Goal: Task Accomplishment & Management: Use online tool/utility

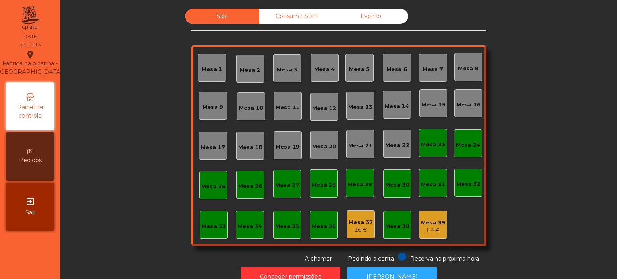
click at [286, 16] on div "Consumo Staff" at bounding box center [296, 16] width 74 height 15
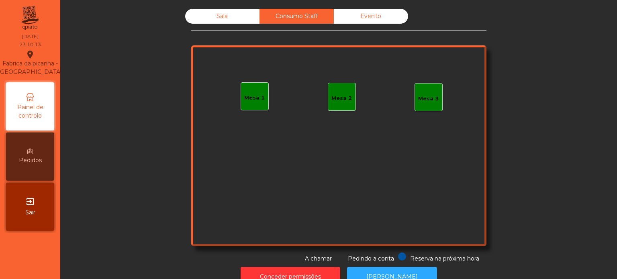
click at [253, 91] on div "Mesa 1" at bounding box center [254, 96] width 20 height 11
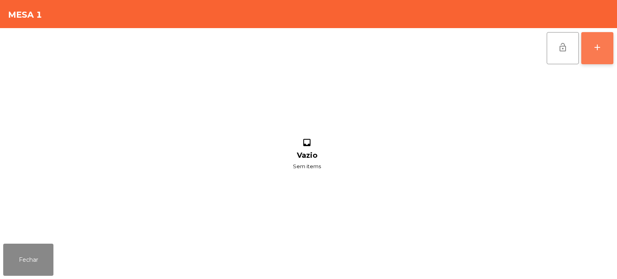
click at [604, 48] on button "add" at bounding box center [597, 48] width 32 height 32
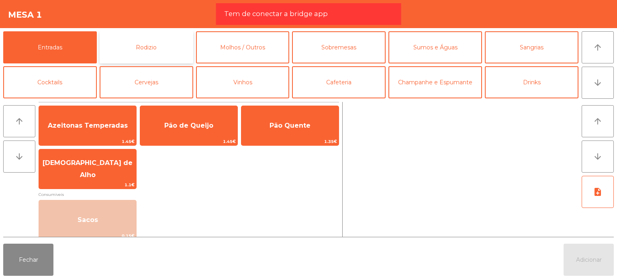
click at [168, 44] on button "Rodizio" at bounding box center [147, 47] width 94 height 32
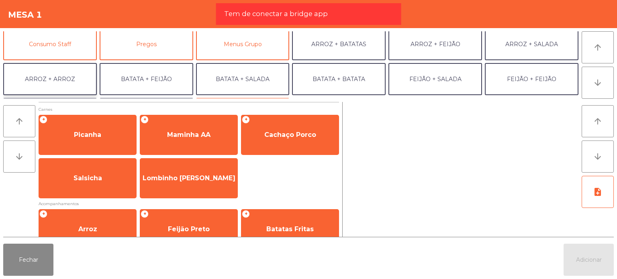
scroll to position [74, 0]
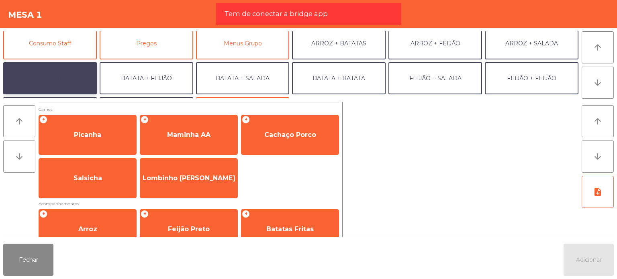
click at [49, 72] on button "ARROZ + ARROZ" at bounding box center [50, 78] width 94 height 32
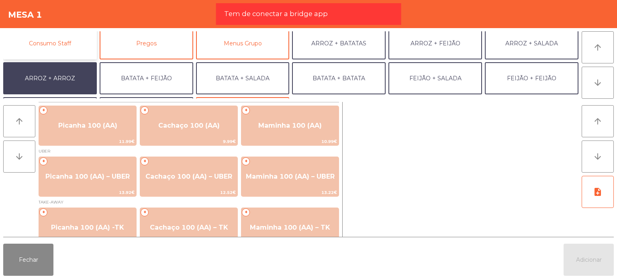
click at [51, 41] on button "Consumo Staff" at bounding box center [50, 43] width 94 height 32
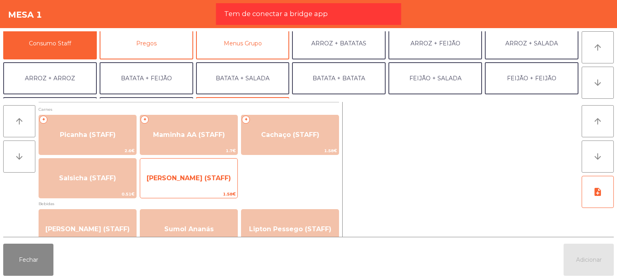
click at [179, 170] on span "[PERSON_NAME] (STAFF)" at bounding box center [188, 178] width 97 height 22
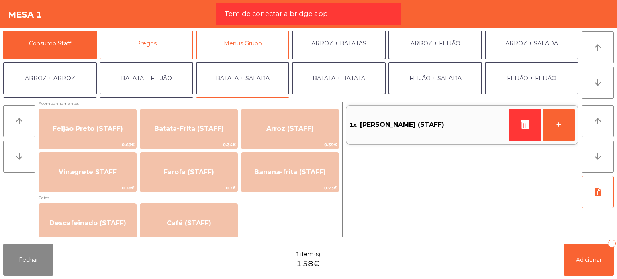
scroll to position [359, 0]
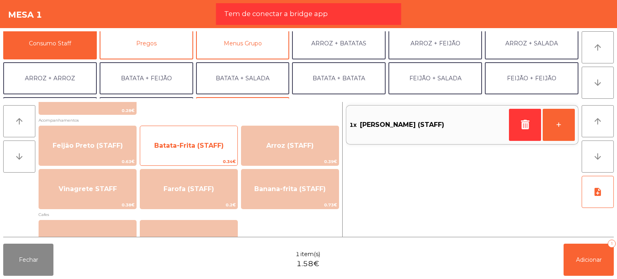
click at [206, 138] on span "Batata-Frita (STAFF)" at bounding box center [188, 146] width 97 height 22
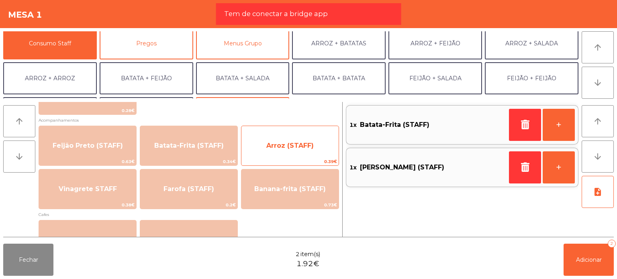
click at [261, 151] on span "Arroz (STAFF)" at bounding box center [289, 146] width 97 height 22
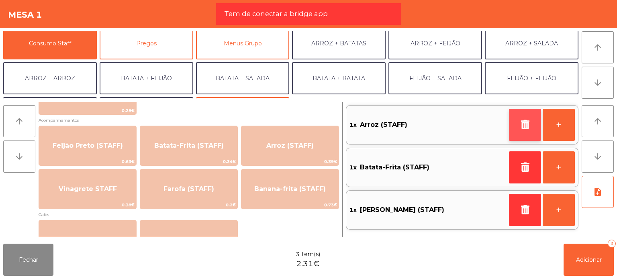
click at [524, 116] on button "button" at bounding box center [525, 125] width 32 height 32
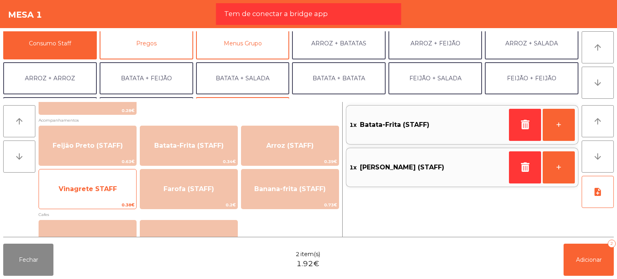
click at [92, 184] on span "Vinagrete STAFF" at bounding box center [87, 189] width 97 height 22
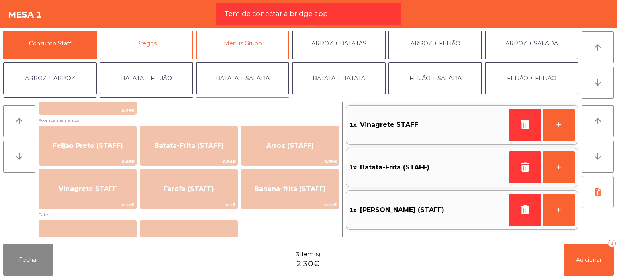
click at [598, 204] on button "note_add" at bounding box center [597, 192] width 32 height 32
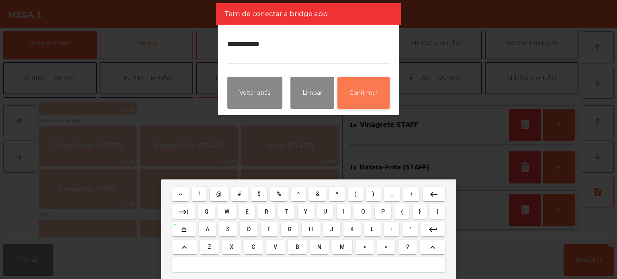
type textarea "**********"
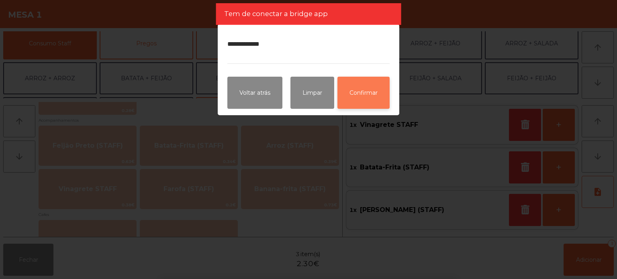
click at [374, 96] on button "Confirmar" at bounding box center [363, 93] width 52 height 32
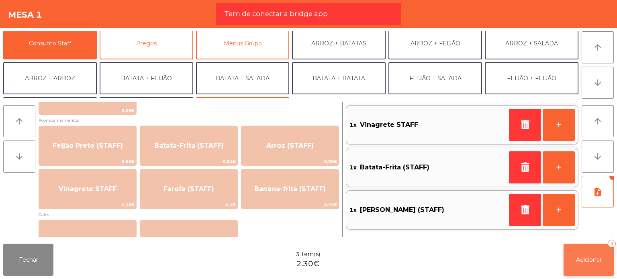
click at [586, 256] on span "Adicionar" at bounding box center [589, 259] width 26 height 7
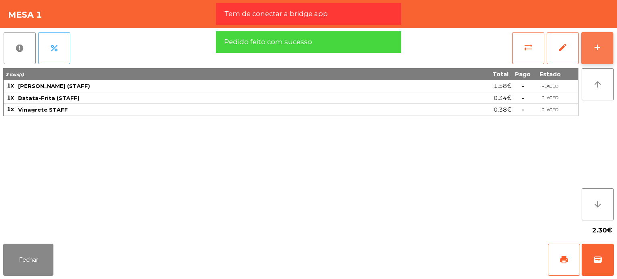
click at [611, 50] on button "add" at bounding box center [597, 48] width 32 height 32
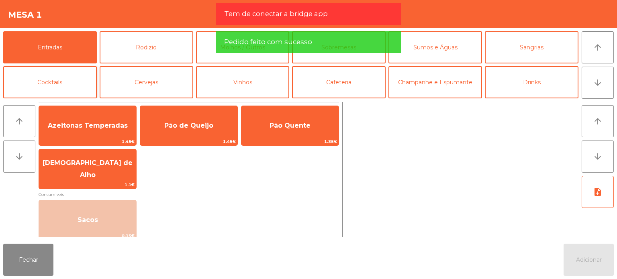
scroll to position [32, 0]
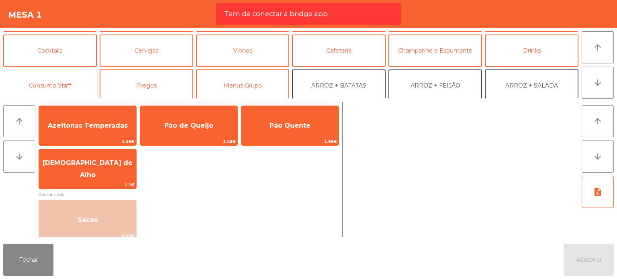
click at [79, 73] on button "Consumo Staff" at bounding box center [50, 85] width 94 height 32
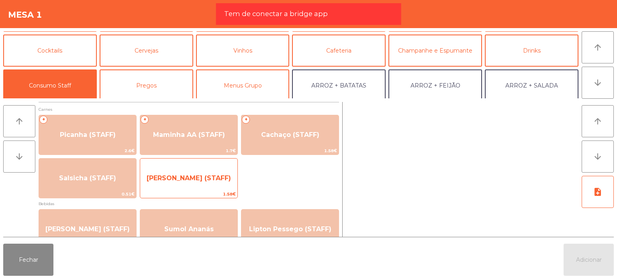
click at [191, 173] on span "[PERSON_NAME] (STAFF)" at bounding box center [188, 178] width 97 height 22
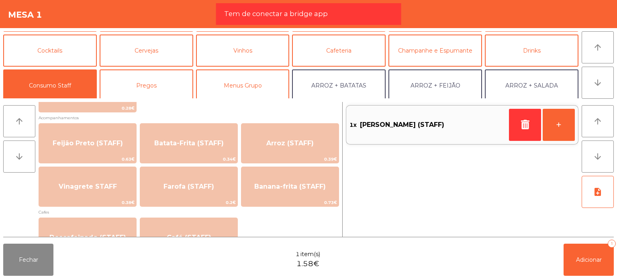
scroll to position [381, 0]
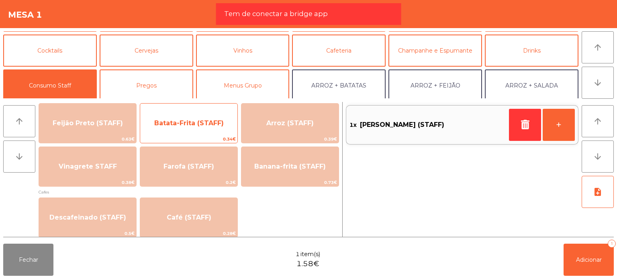
click at [210, 131] on span "Batata-Frita (STAFF)" at bounding box center [188, 123] width 97 height 22
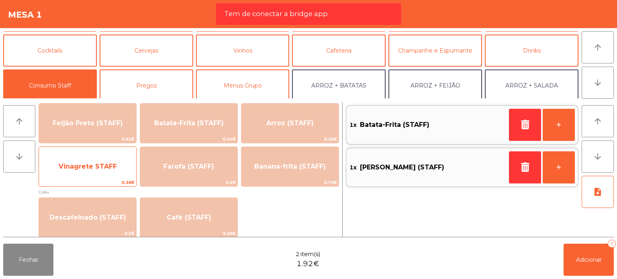
click at [90, 180] on span "0.38€" at bounding box center [87, 183] width 97 height 8
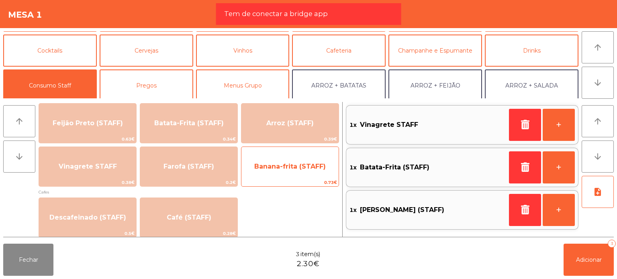
click at [265, 168] on span "Banana-frita (STAFF)" at bounding box center [289, 167] width 71 height 8
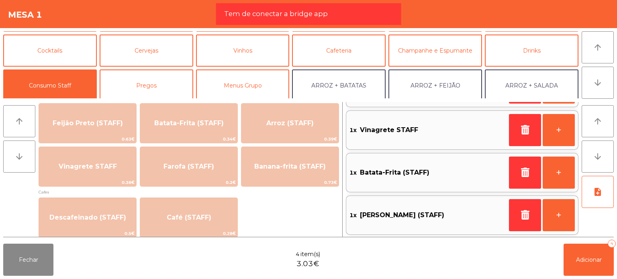
scroll to position [0, 0]
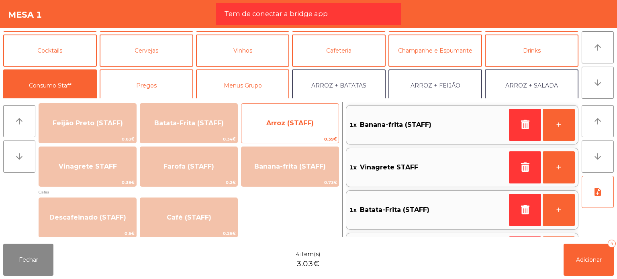
click at [300, 125] on span "Arroz (STAFF)" at bounding box center [289, 123] width 47 height 8
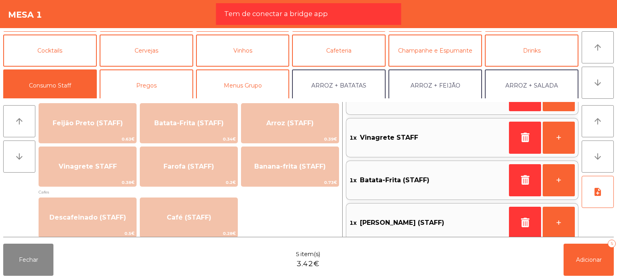
scroll to position [80, 0]
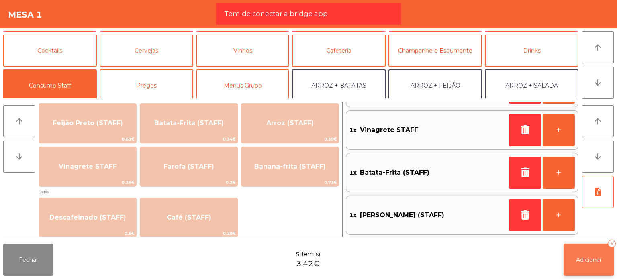
click at [601, 256] on button "Adicionar 5" at bounding box center [588, 260] width 50 height 32
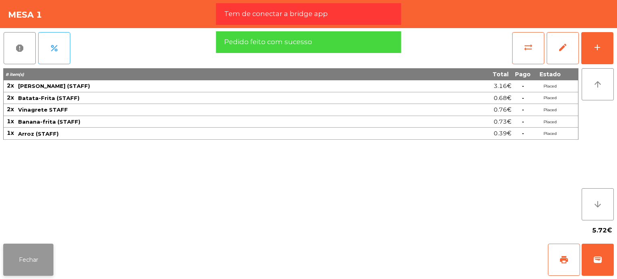
click at [48, 251] on button "Fechar" at bounding box center [28, 260] width 50 height 32
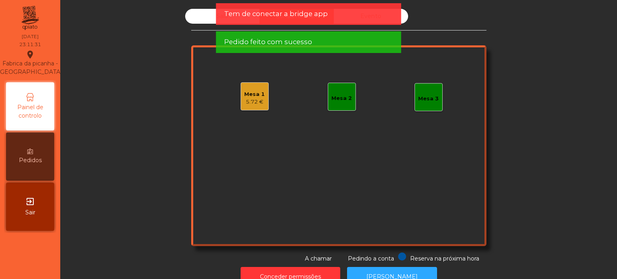
click at [253, 91] on div "Mesa 1" at bounding box center [254, 94] width 20 height 8
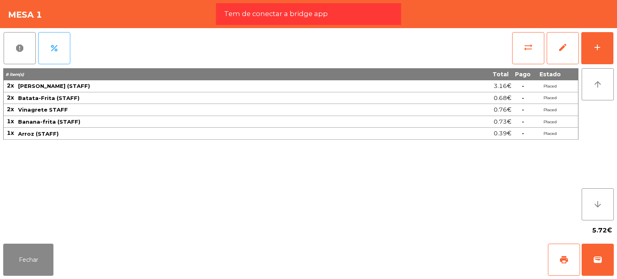
click at [0, 45] on div "report percent sync_alt edit add 8 item(s) Total Pago Estado 2x Lombinho Frango…" at bounding box center [308, 134] width 617 height 212
click at [12, 47] on button "report" at bounding box center [20, 48] width 32 height 32
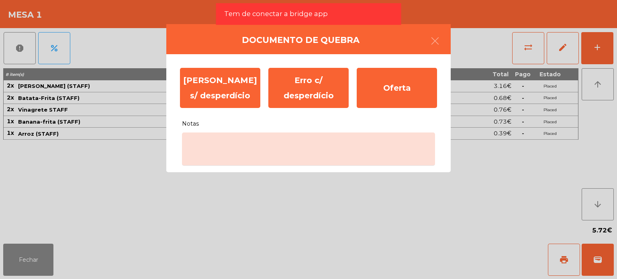
click at [278, 124] on label "Notas" at bounding box center [308, 120] width 253 height 17
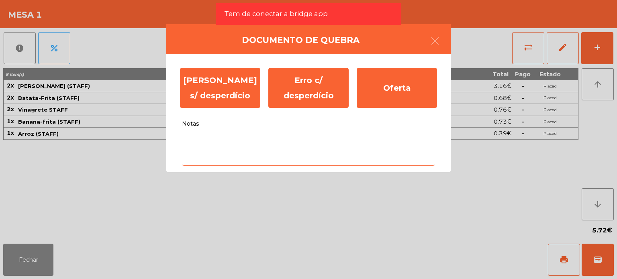
click at [278, 132] on textarea "Notas" at bounding box center [308, 148] width 253 height 33
click at [284, 149] on textarea "Notas" at bounding box center [308, 148] width 253 height 33
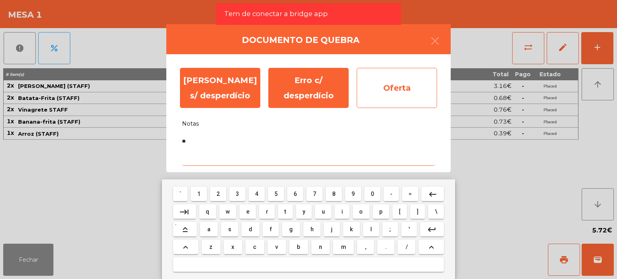
type textarea "**"
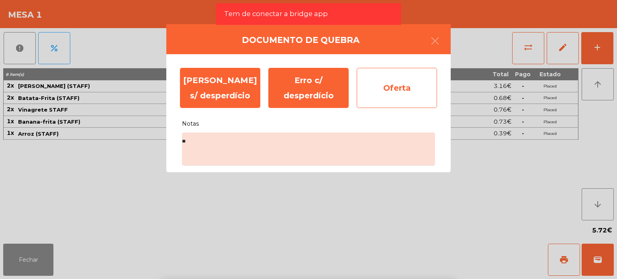
click at [401, 90] on div "Oferta" at bounding box center [397, 88] width 80 height 40
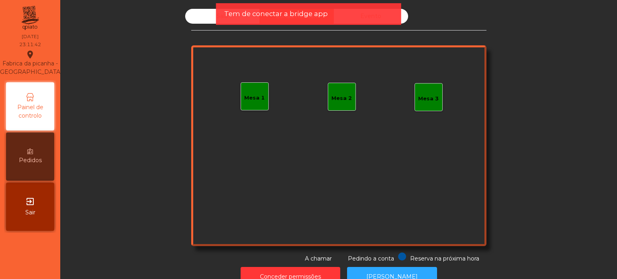
click at [358, 13] on div "Tem de conectar a bridge app" at bounding box center [308, 14] width 169 height 10
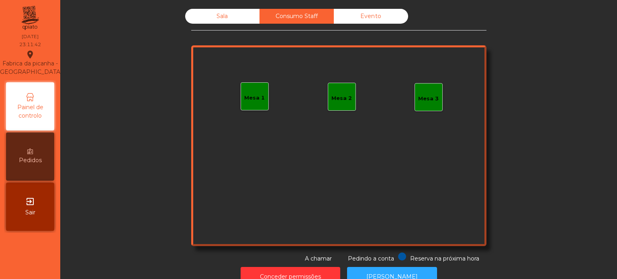
click at [376, 20] on div "Evento" at bounding box center [371, 16] width 74 height 15
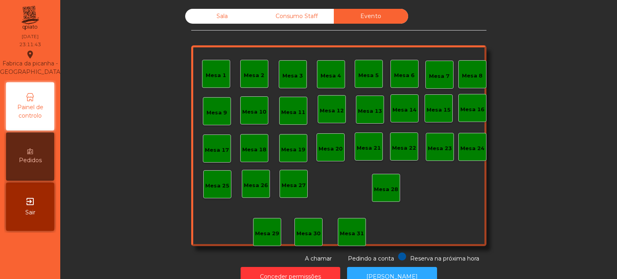
click at [226, 5] on div "Sala Consumo Staff Evento Mesa 1 [GEOGRAPHIC_DATA] 3 Mesa 4 [GEOGRAPHIC_DATA] 6…" at bounding box center [338, 148] width 547 height 286
click at [227, 12] on div "Sala" at bounding box center [222, 16] width 74 height 15
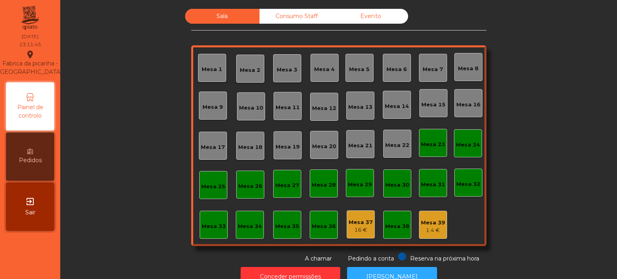
click at [357, 239] on div "Mesa 1 Mesa 2 Mesa 3 Mesa 4 Mesa 5 Mesa 6 Mesa 7 Mesa 8 [GEOGRAPHIC_DATA] 9 Mes…" at bounding box center [338, 145] width 295 height 201
click at [353, 228] on div "16 €" at bounding box center [360, 230] width 24 height 8
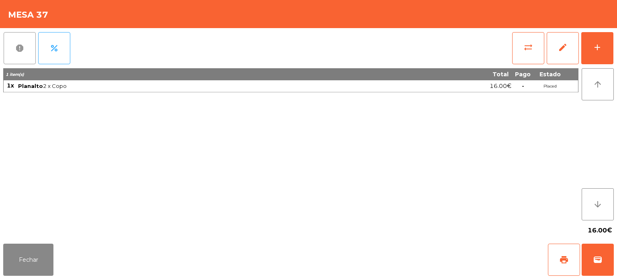
click at [10, 53] on button "report" at bounding box center [20, 48] width 32 height 32
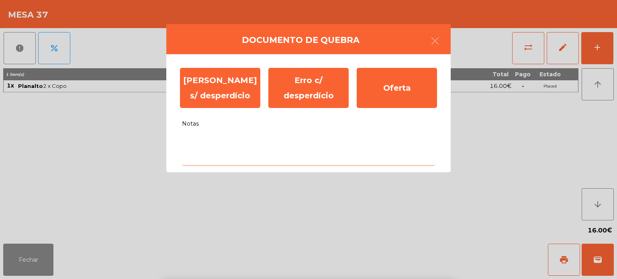
click at [289, 164] on textarea "Notas" at bounding box center [308, 148] width 253 height 33
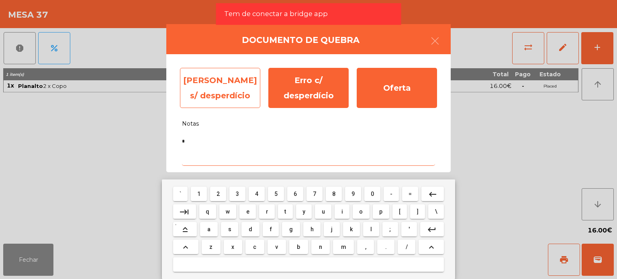
type textarea "*"
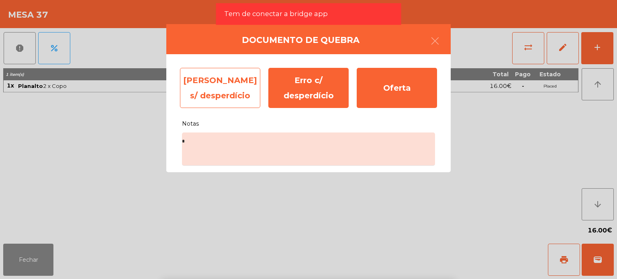
click at [230, 96] on div "[PERSON_NAME] s/ desperdício" at bounding box center [220, 88] width 80 height 40
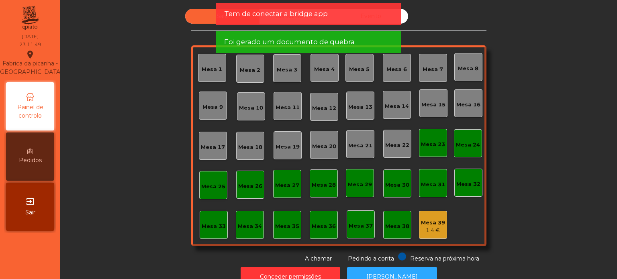
click at [430, 239] on div "Mesa 1 Mesa 2 Mesa 3 Mesa 4 Mesa 5 Mesa 6 Mesa 7 Mesa 8 Mesa 9 [GEOGRAPHIC_DATA…" at bounding box center [338, 145] width 295 height 201
click at [427, 228] on div "1.4 €" at bounding box center [433, 230] width 24 height 8
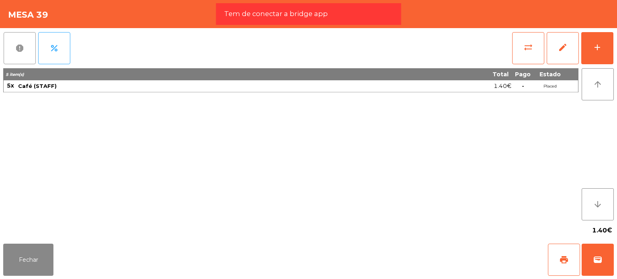
click at [27, 57] on button "report" at bounding box center [20, 48] width 32 height 32
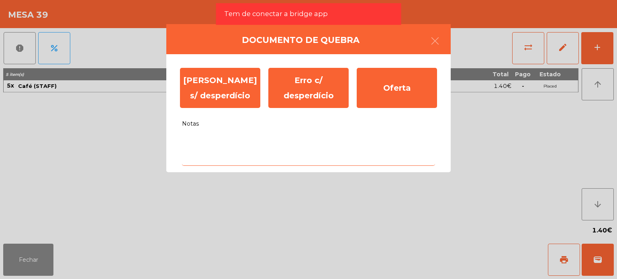
click at [243, 160] on textarea "Notas" at bounding box center [308, 148] width 253 height 33
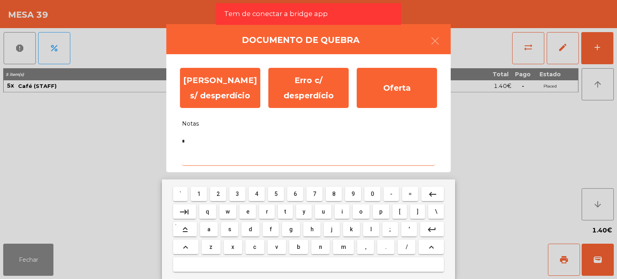
type textarea "*"
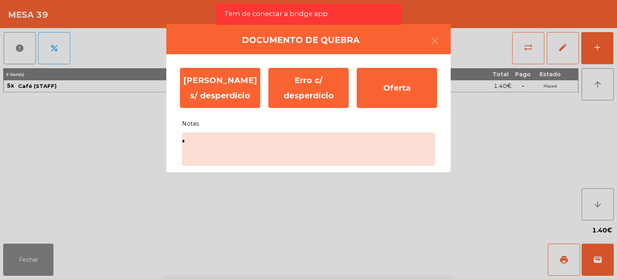
click at [467, 62] on ngb-modal-window "Documento de [PERSON_NAME] s/ desperdício Erro c/ desperdício Oferta Notas *" at bounding box center [308, 139] width 617 height 279
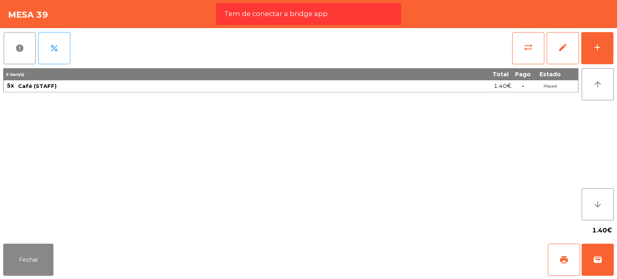
click at [403, 86] on div "1.40€" at bounding box center [422, 86] width 177 height 11
click at [4, 51] on button "report" at bounding box center [20, 48] width 32 height 32
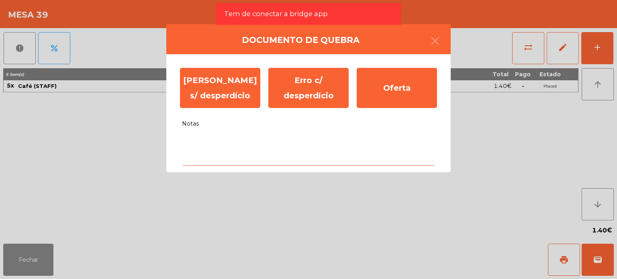
click at [187, 151] on textarea "Notas" at bounding box center [308, 148] width 253 height 33
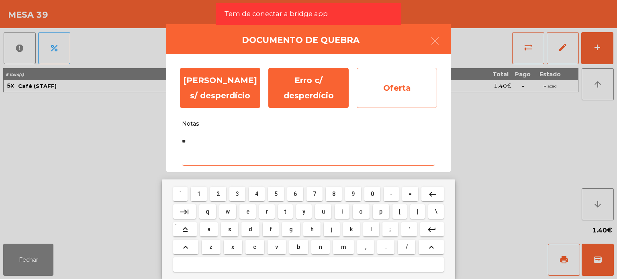
type textarea "**"
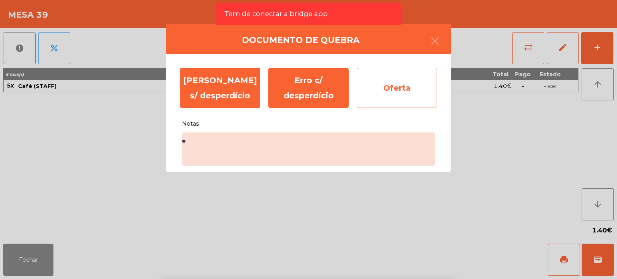
click at [436, 93] on div "Oferta" at bounding box center [397, 88] width 80 height 40
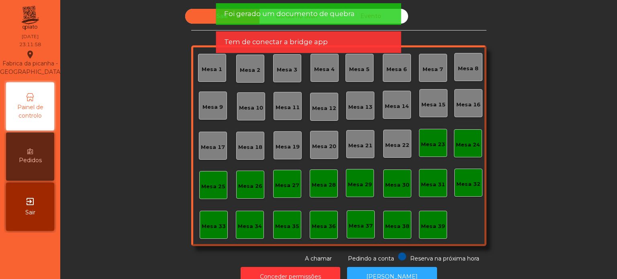
click at [318, 27] on app-alert "Foi [PERSON_NAME] um documento de quebra Tem de conectar a bridge app" at bounding box center [308, 31] width 185 height 56
